Goal: Communication & Community: Participate in discussion

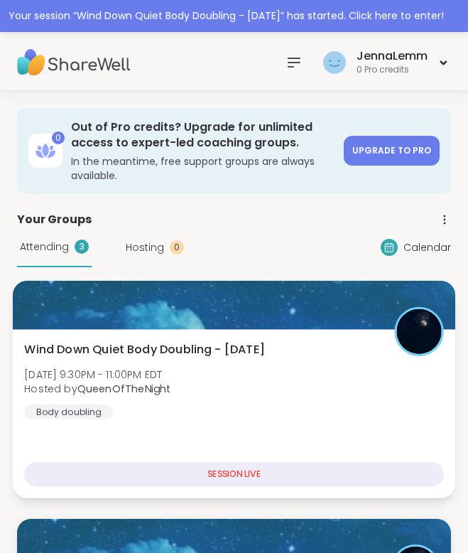
click at [170, 367] on span "[DATE] 9:30PM - 11:00PM EDT" at bounding box center [97, 374] width 146 height 14
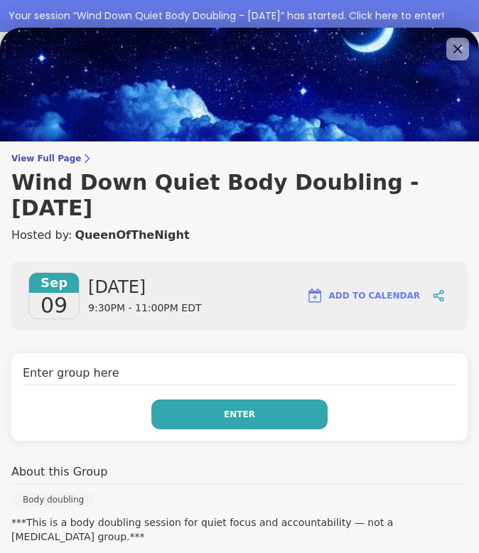
click at [190, 399] on button "Enter" at bounding box center [239, 414] width 176 height 30
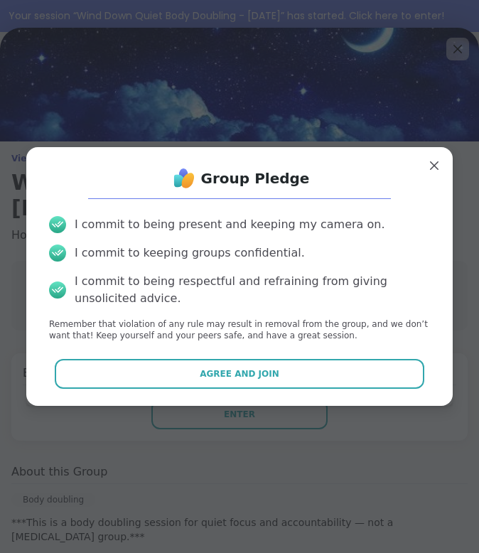
click at [177, 352] on div "I commit to being present and keeping my camera on. I commit to keeping groups …" at bounding box center [240, 279] width 404 height 149
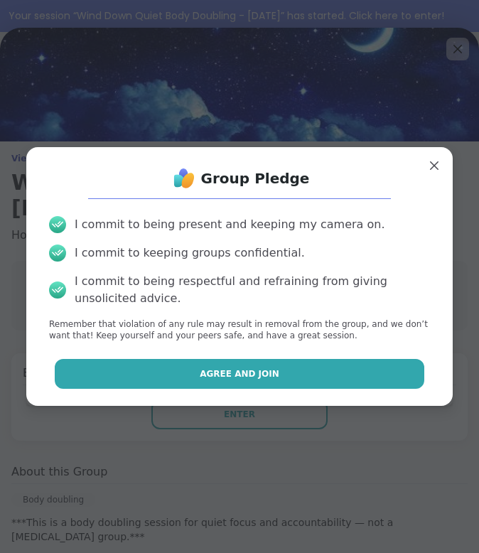
click at [163, 374] on button "Agree and Join" at bounding box center [240, 374] width 370 height 30
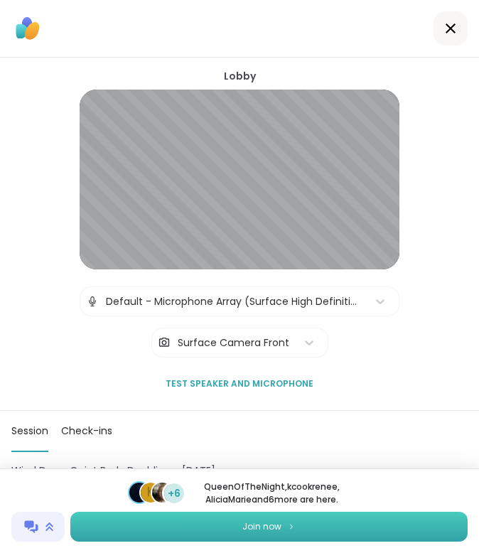
click at [173, 522] on button "Join now" at bounding box center [268, 526] width 397 height 30
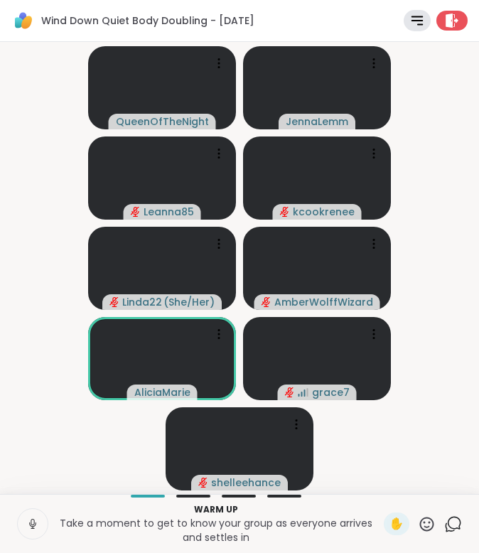
click at [34, 522] on icon at bounding box center [33, 522] width 4 height 6
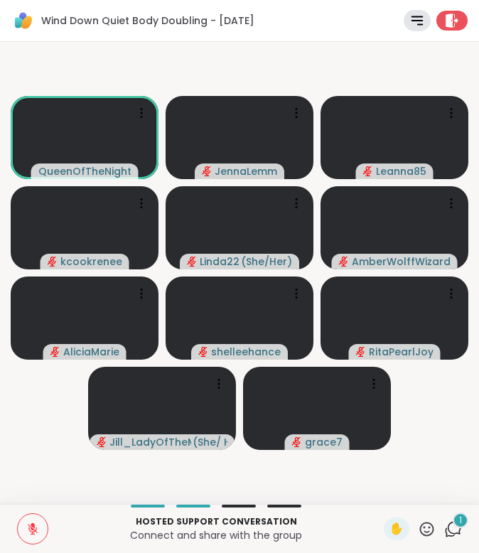
click at [444, 526] on icon at bounding box center [453, 529] width 18 height 18
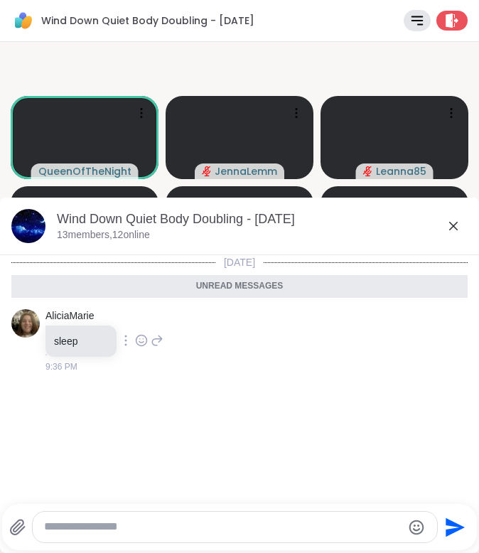
click at [445, 224] on icon at bounding box center [453, 225] width 17 height 17
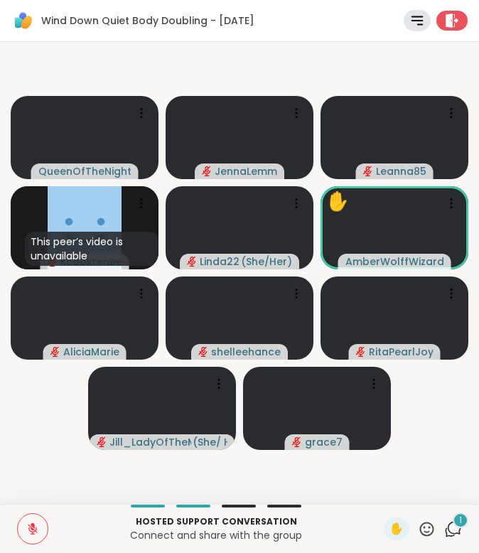
click at [444, 531] on icon at bounding box center [453, 529] width 18 height 18
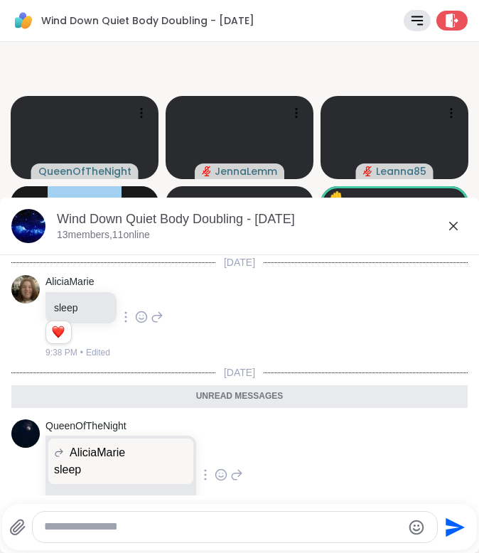
scroll to position [42, 0]
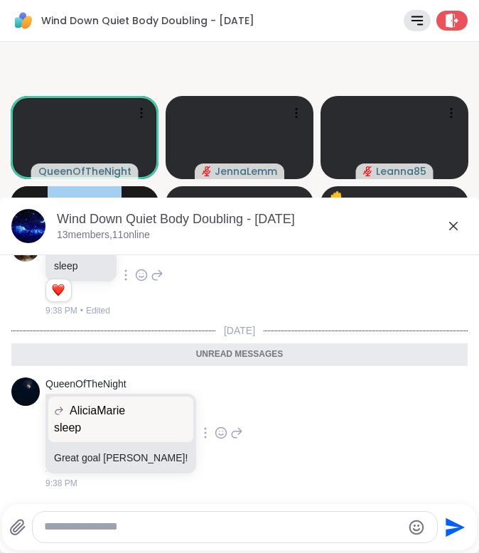
click at [445, 231] on icon at bounding box center [453, 225] width 17 height 17
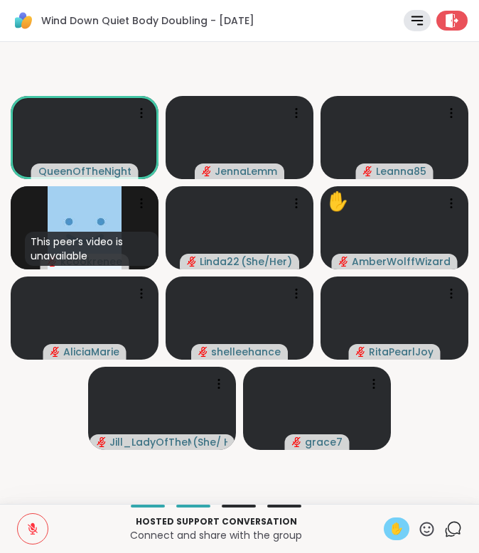
click at [389, 526] on span "✋" at bounding box center [396, 528] width 14 height 17
click at [40, 524] on button at bounding box center [33, 529] width 30 height 30
click at [28, 528] on icon at bounding box center [32, 528] width 13 height 13
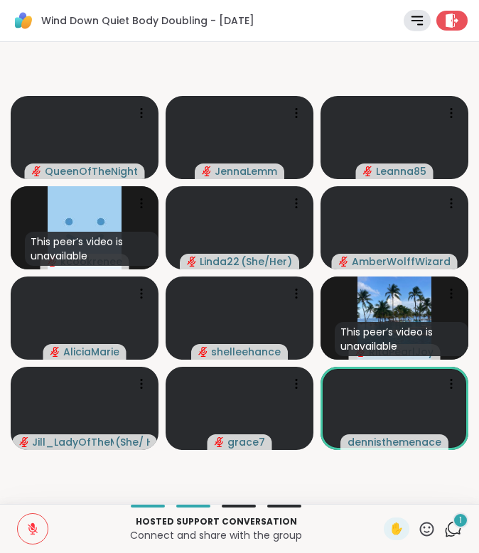
click at [20, 532] on button at bounding box center [33, 529] width 30 height 30
click at [25, 526] on button at bounding box center [33, 529] width 30 height 30
